Goal: Book appointment/travel/reservation

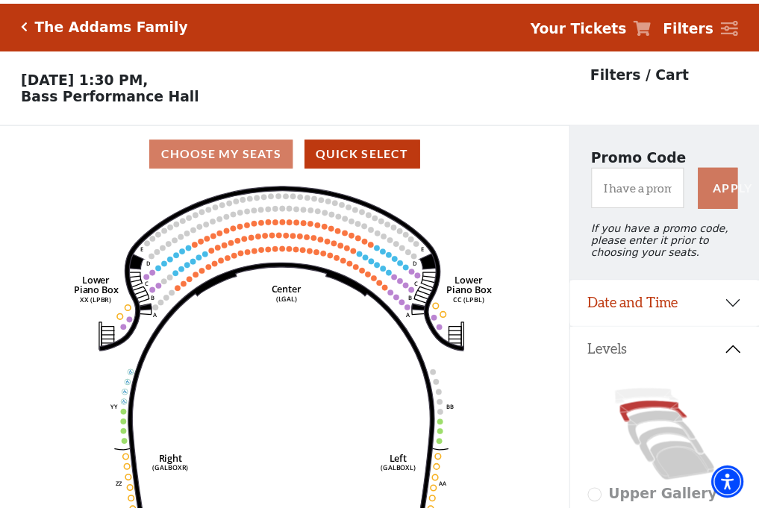
scroll to position [69, 0]
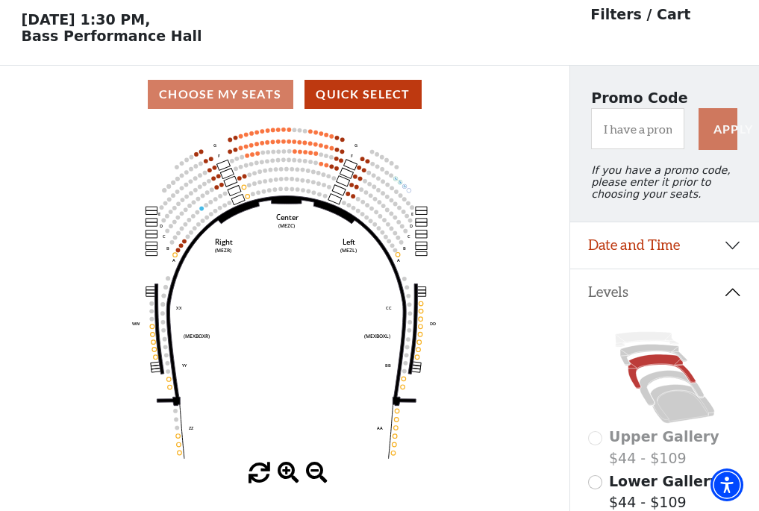
scroll to position [69, 0]
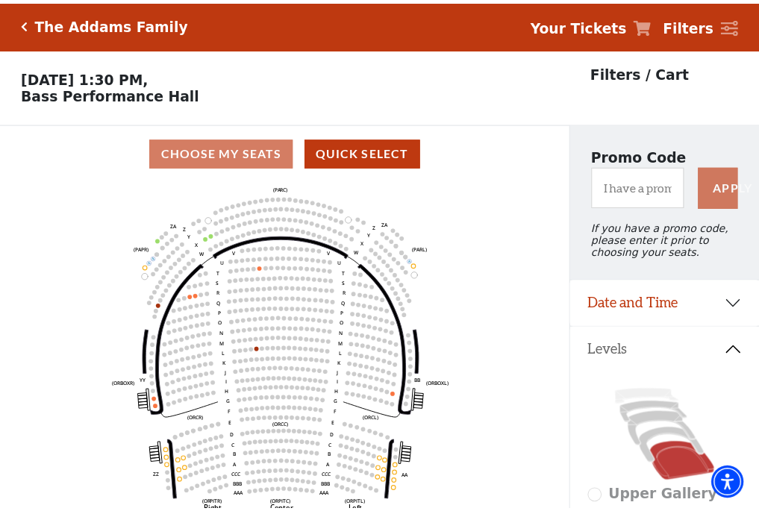
scroll to position [69, 0]
